Goal: Transaction & Acquisition: Purchase product/service

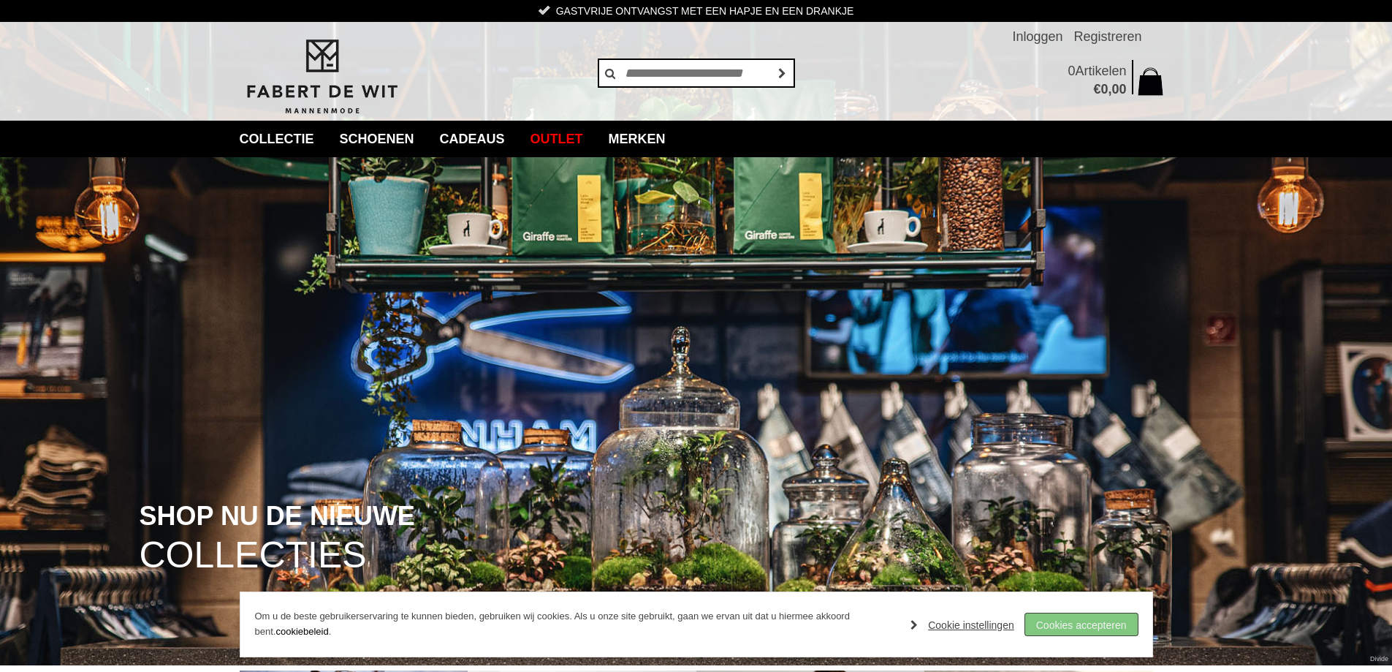
click at [1085, 626] on link "Cookies accepteren" at bounding box center [1081, 624] width 113 height 22
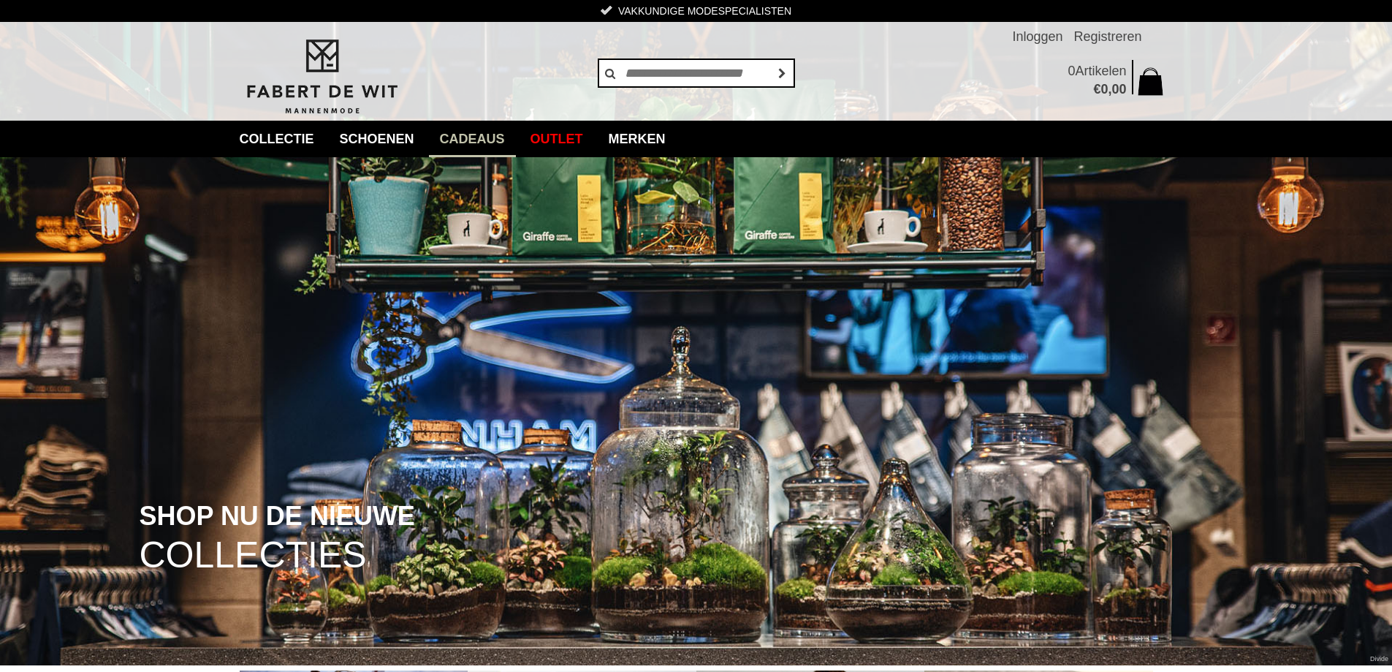
click at [488, 141] on link "Cadeaus" at bounding box center [472, 139] width 87 height 37
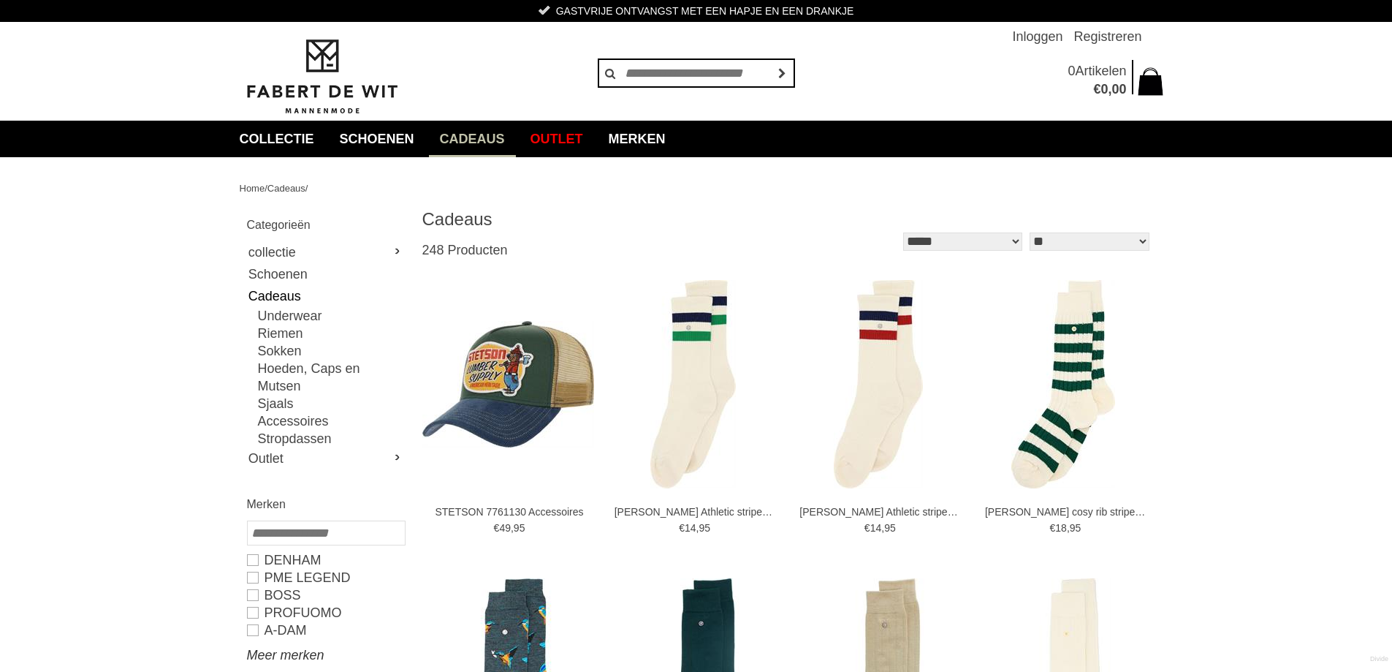
click at [289, 646] on link "Meer merken" at bounding box center [325, 655] width 157 height 18
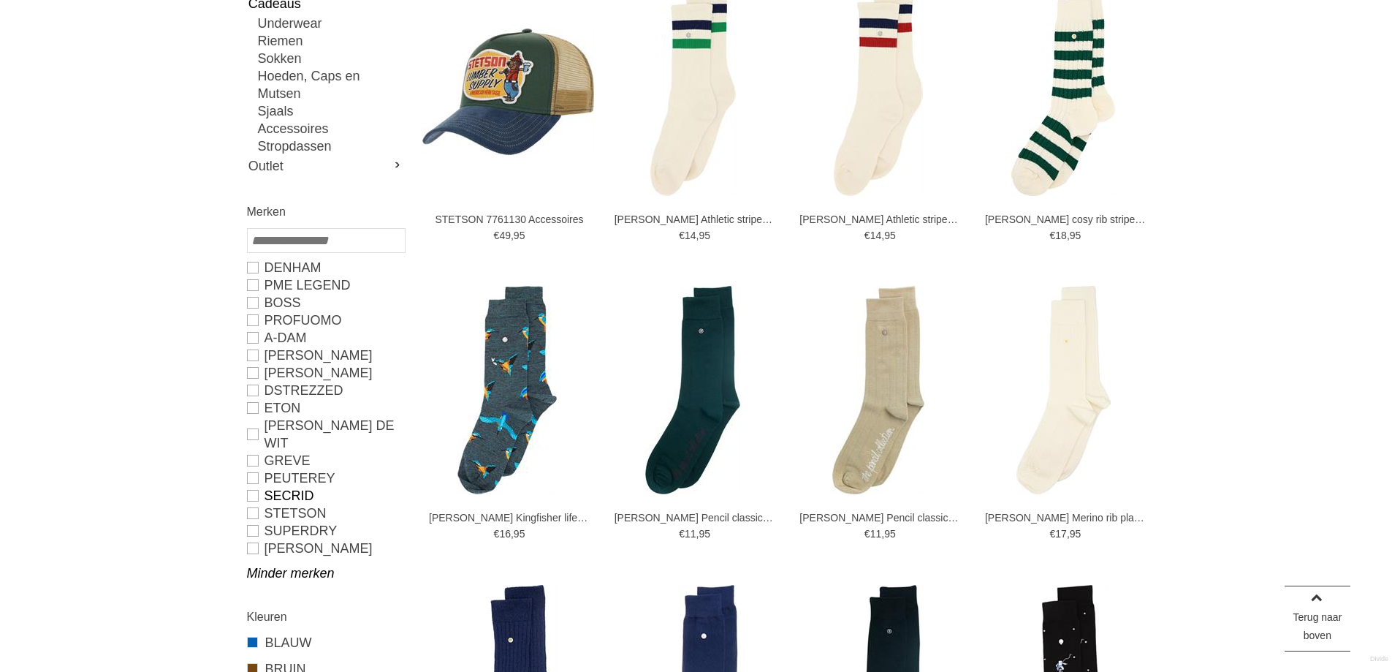
scroll to position [365, 0]
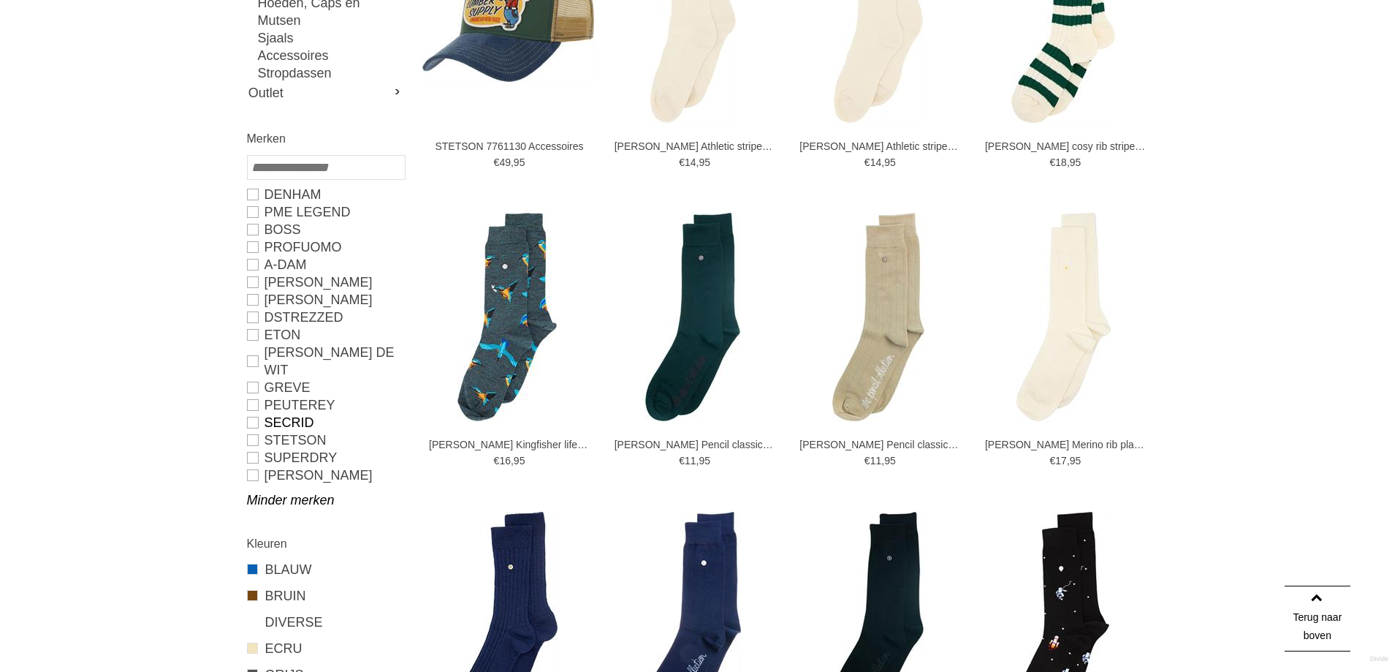
click at [254, 414] on link "SECRID" at bounding box center [325, 423] width 157 height 18
type input "**"
type input "***"
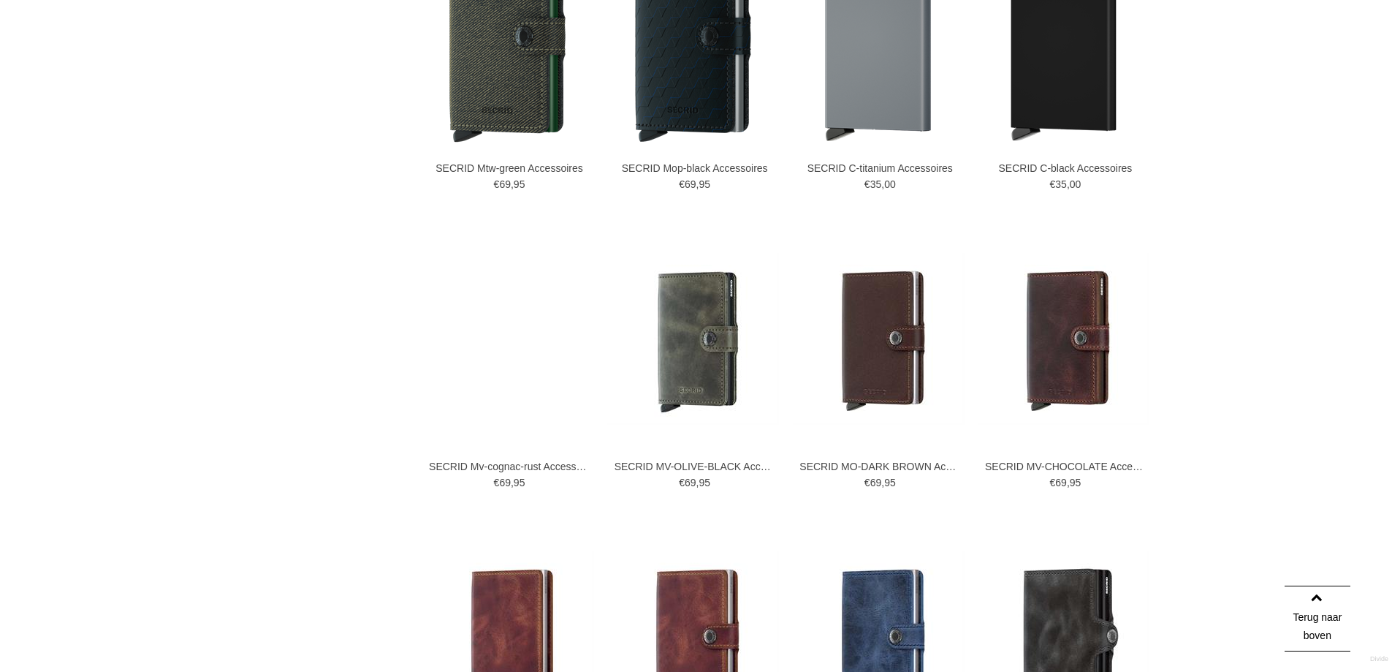
scroll to position [731, 0]
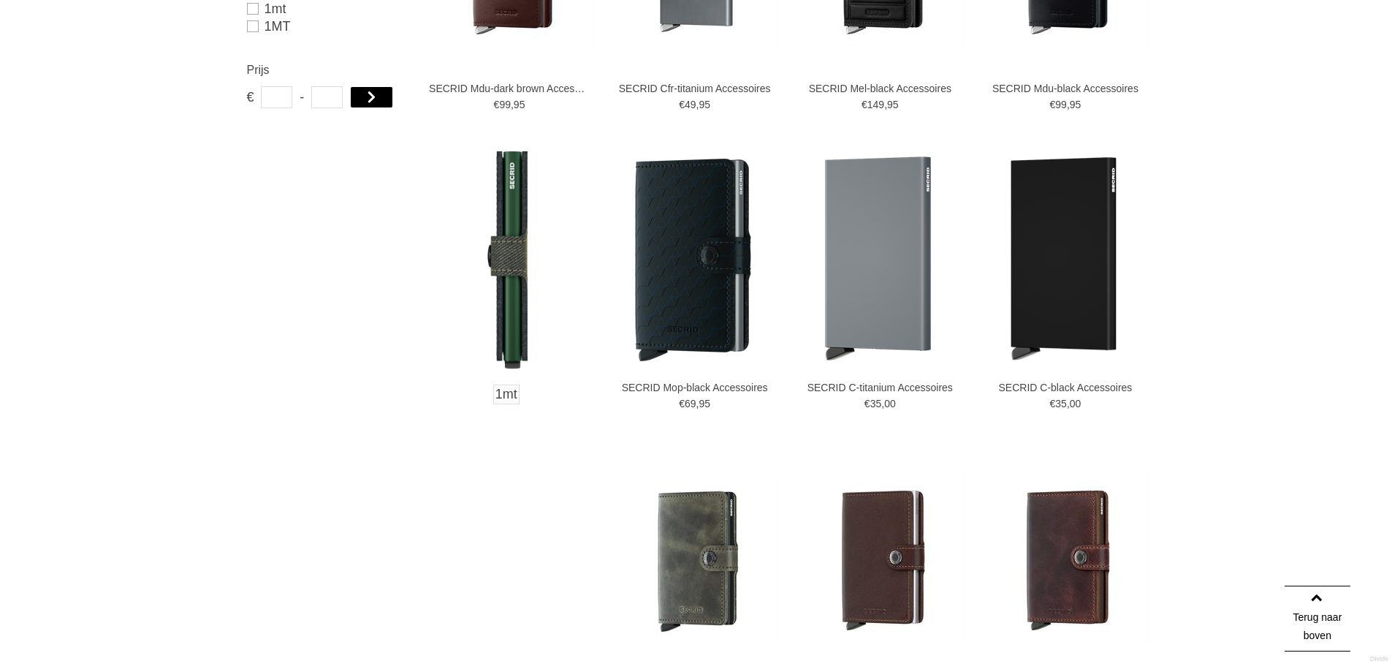
click at [515, 259] on img at bounding box center [508, 259] width 40 height 227
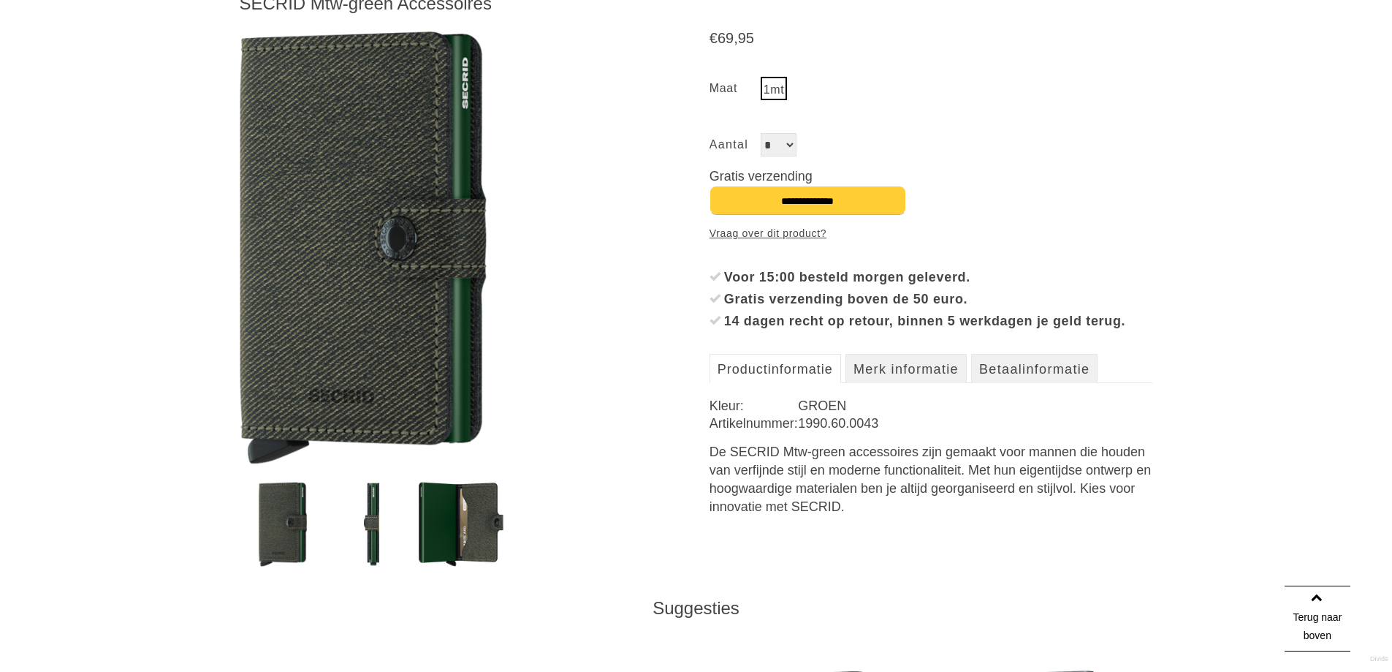
scroll to position [292, 0]
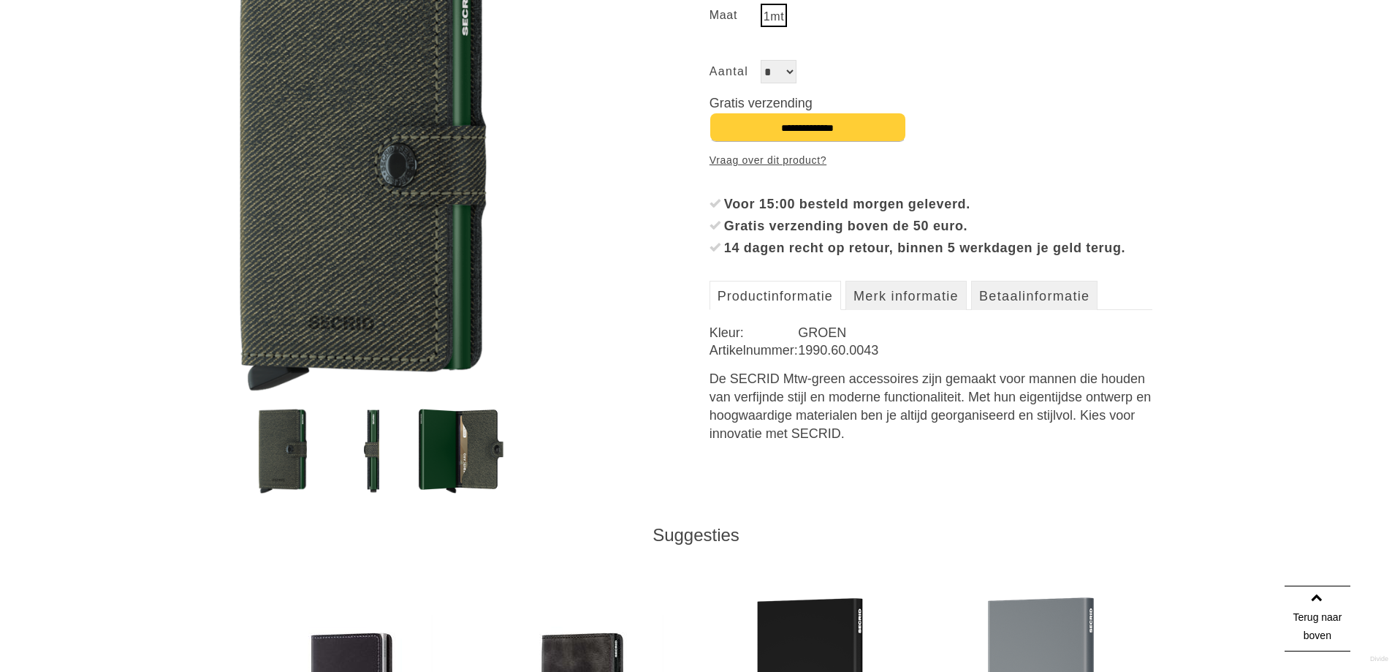
click at [373, 440] on img at bounding box center [371, 451] width 15 height 86
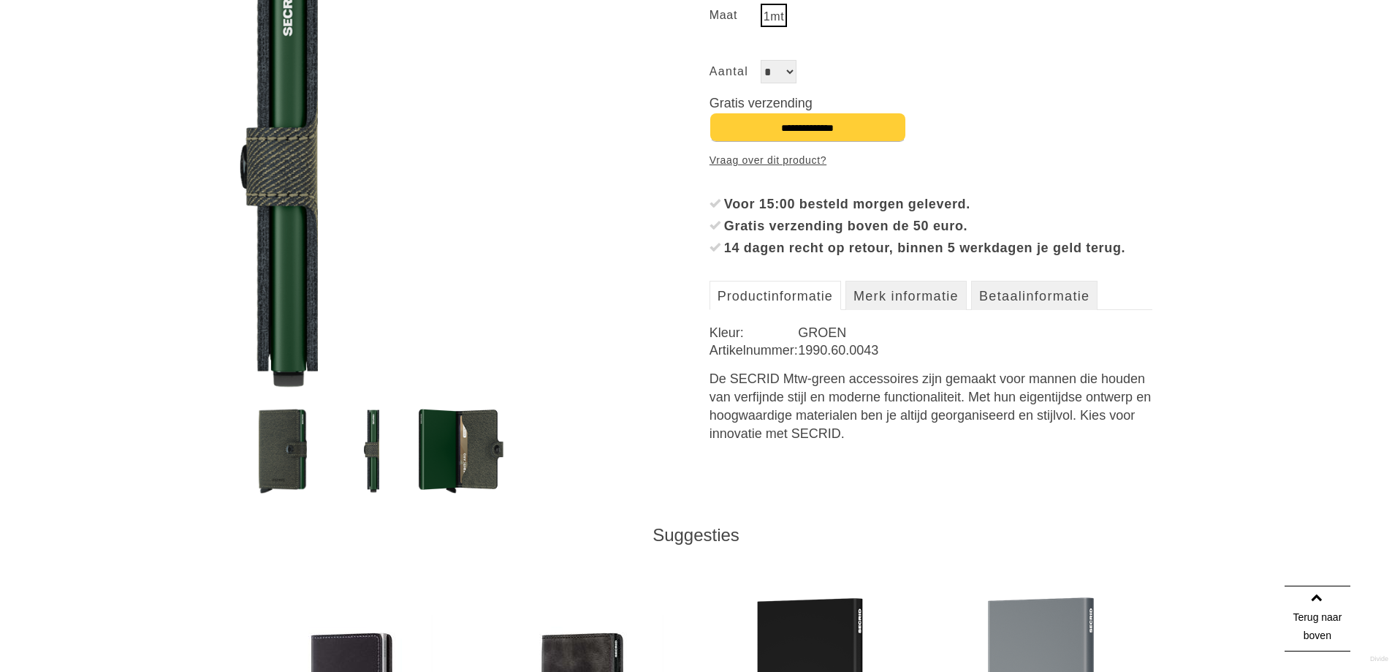
click at [465, 444] on img at bounding box center [461, 451] width 85 height 86
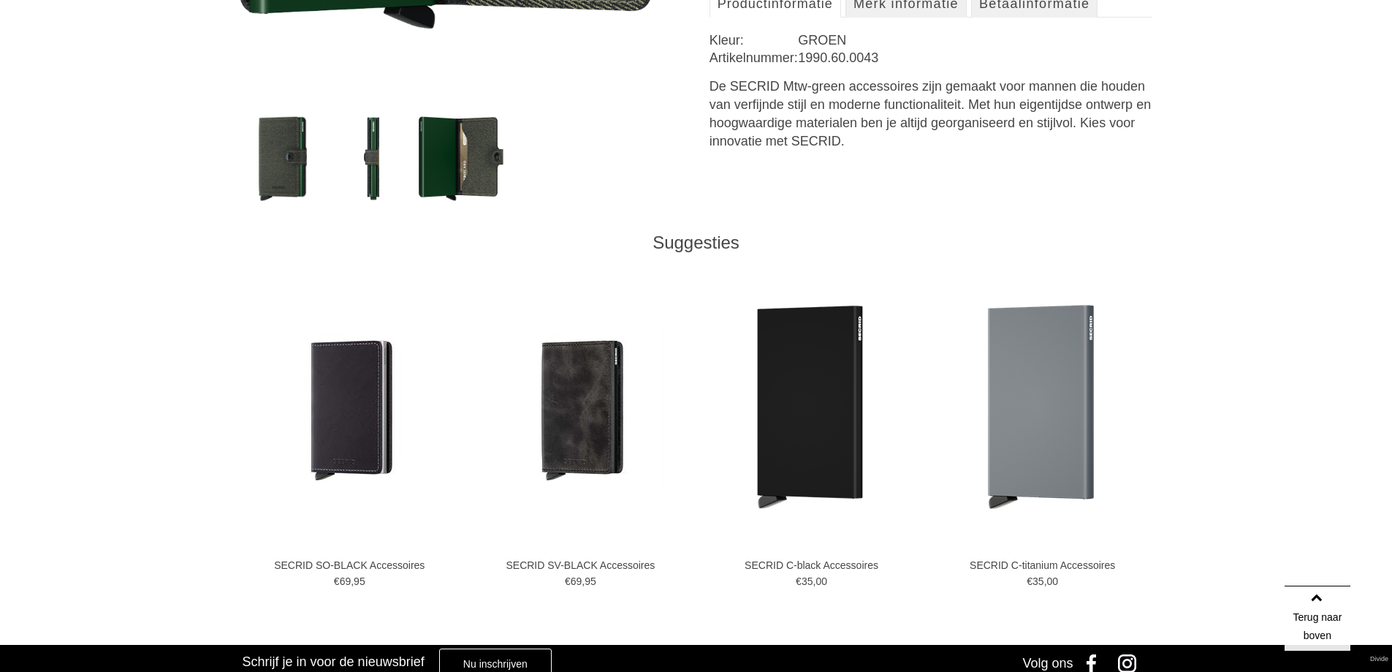
scroll to position [658, 0]
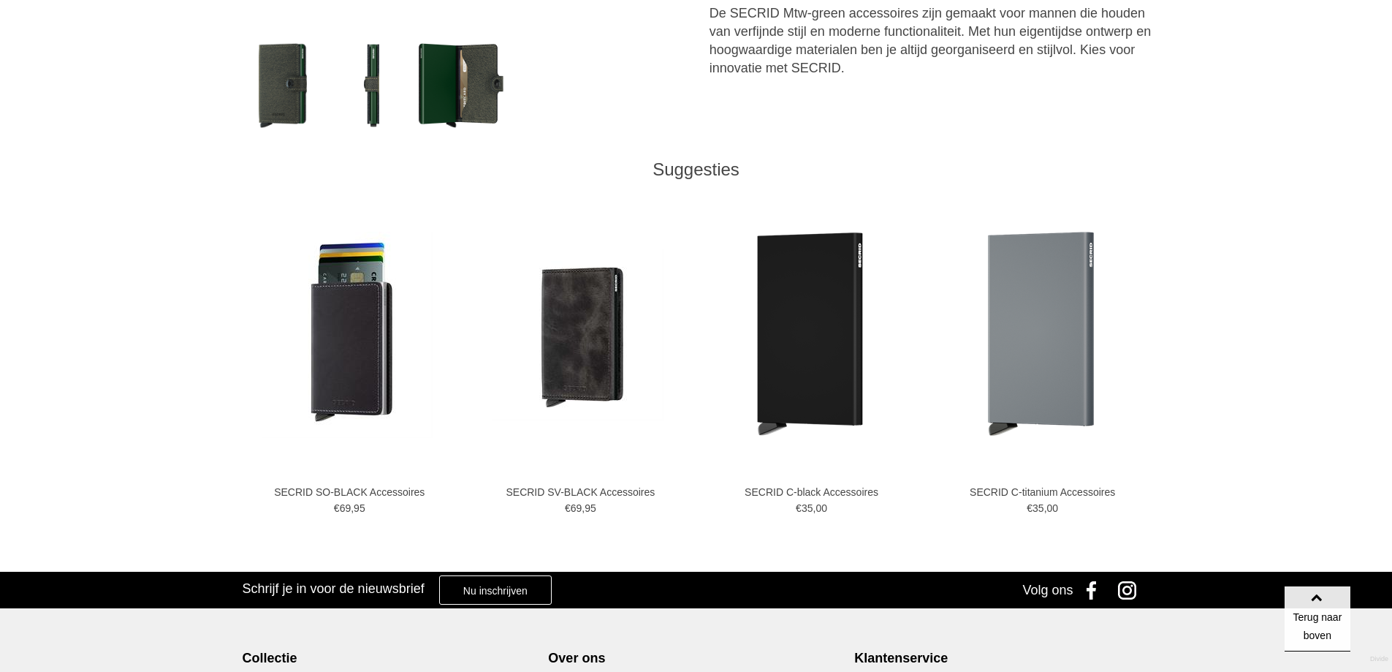
click at [369, 342] on img at bounding box center [348, 335] width 172 height 206
